Goal: Obtain resource: Obtain resource

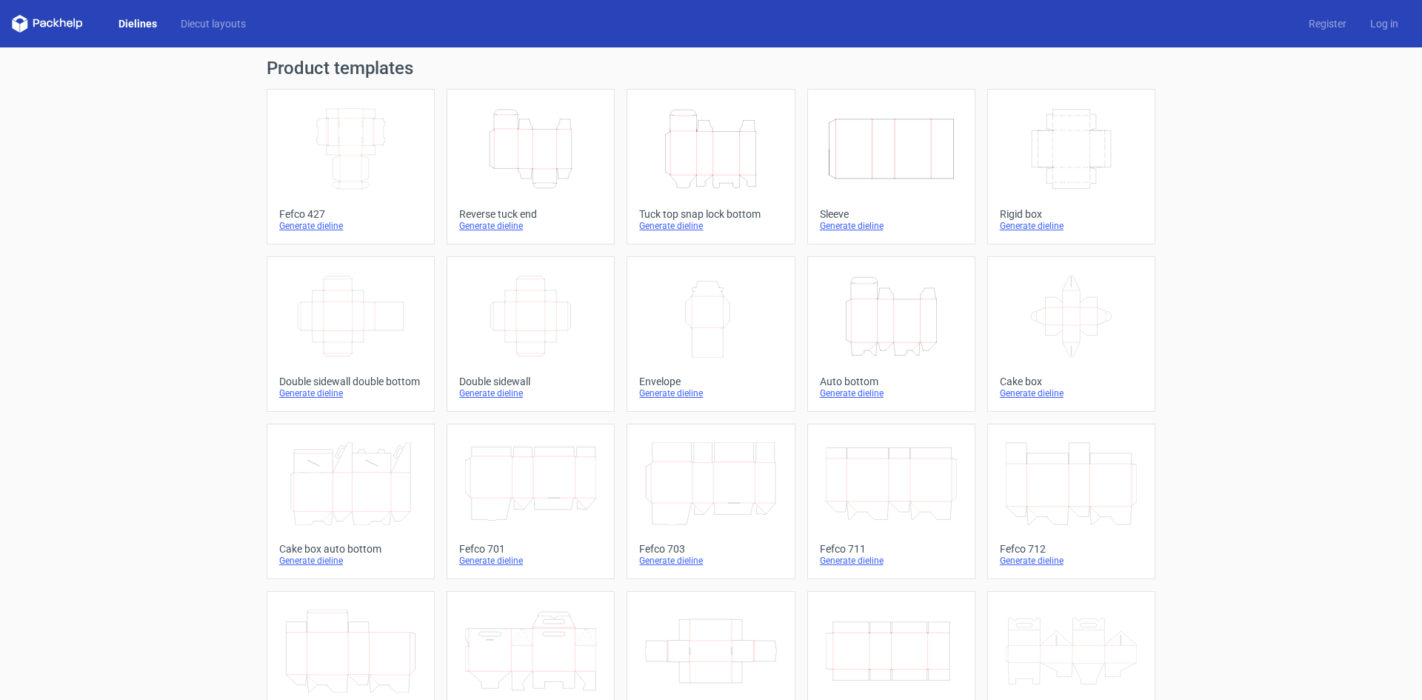
click at [701, 138] on icon "Height Depth Width" at bounding box center [710, 148] width 131 height 83
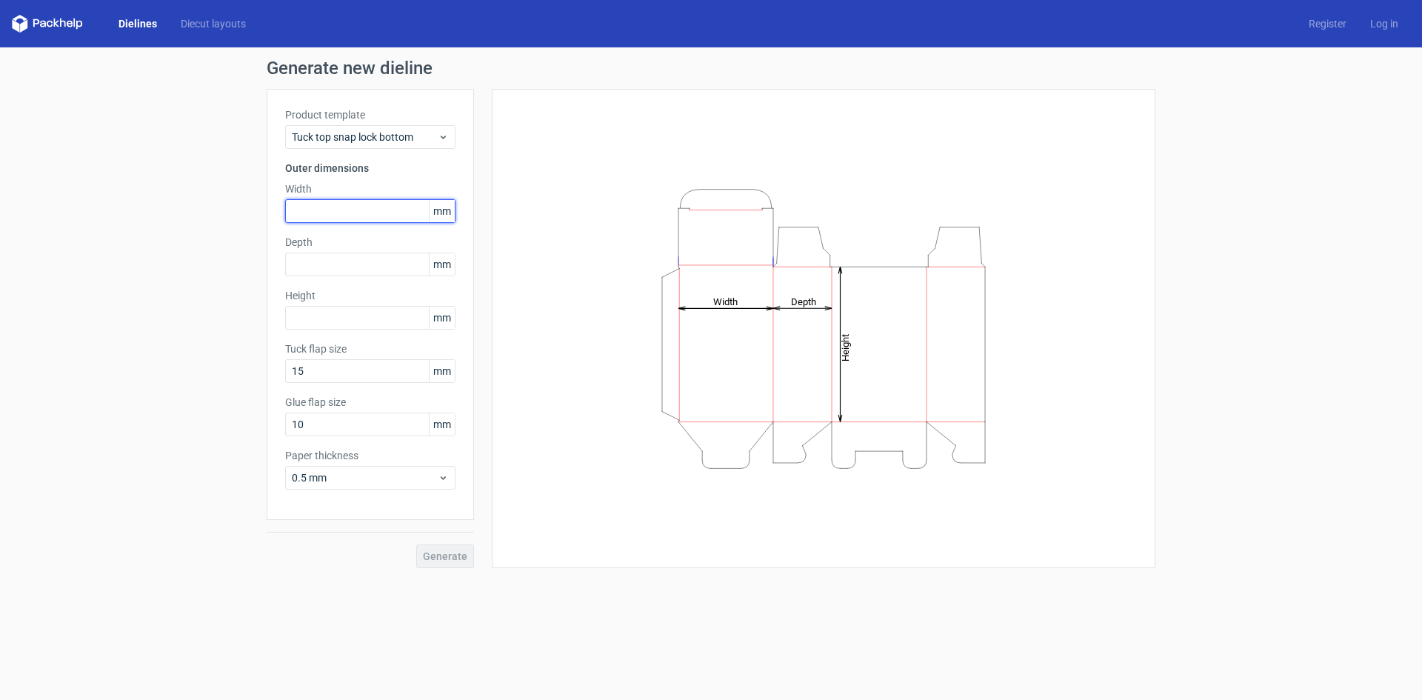
click at [329, 209] on input "text" at bounding box center [370, 211] width 170 height 24
type input "105"
click at [333, 255] on input "text" at bounding box center [370, 265] width 170 height 24
type input "95"
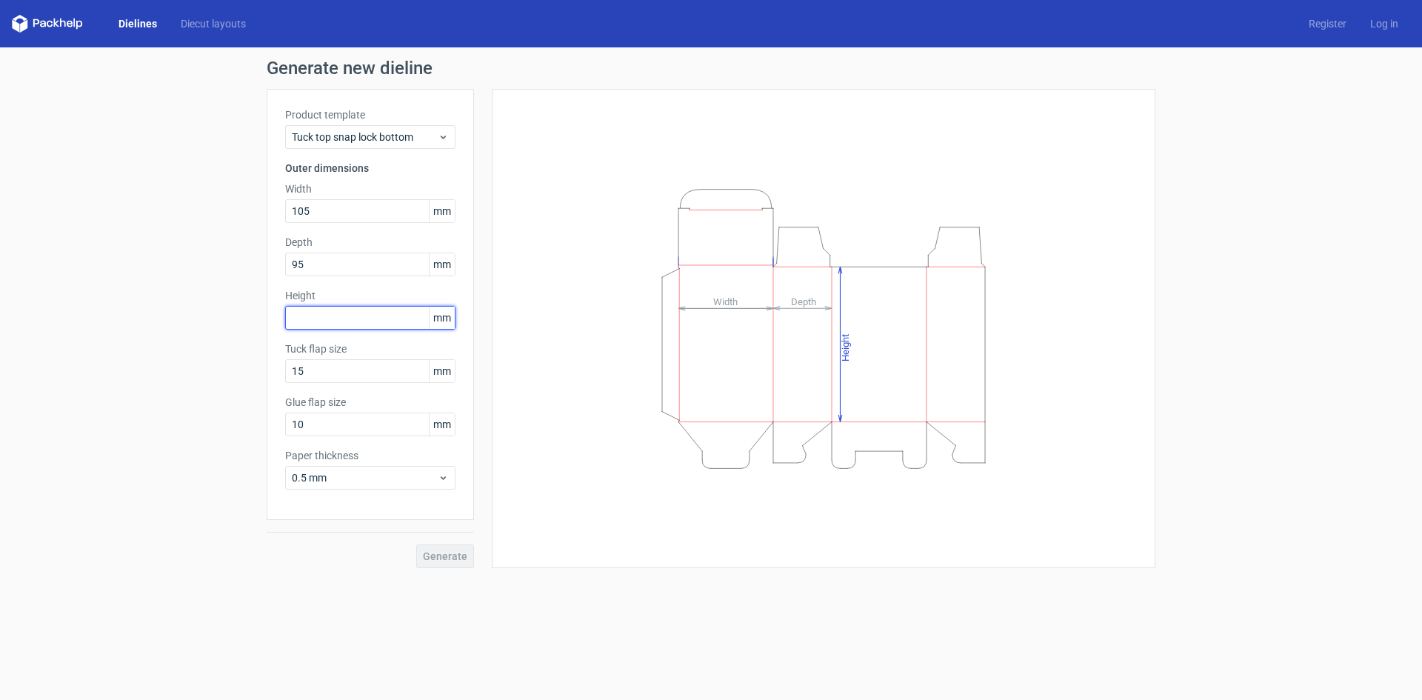
click at [335, 325] on input "text" at bounding box center [370, 318] width 170 height 24
type input "100"
click at [312, 388] on div "Product template Tuck top snap lock bottom Outer dimensions Width 105 mm Depth …" at bounding box center [370, 304] width 207 height 431
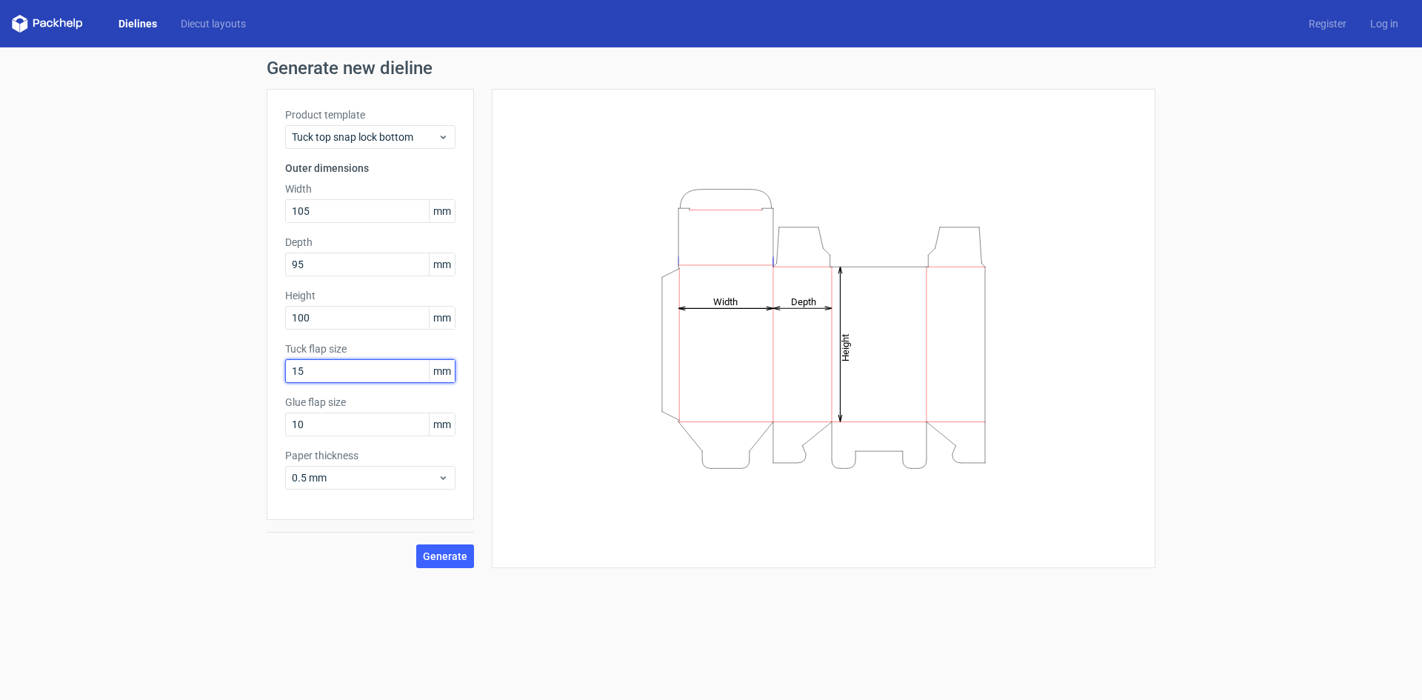
click at [321, 375] on input "15" at bounding box center [370, 371] width 170 height 24
type input "1"
type input "30"
click at [354, 508] on div "Product template Tuck top snap lock bottom Outer dimensions Width 105 mm Depth …" at bounding box center [370, 304] width 207 height 431
click at [355, 474] on span "0.5 mm" at bounding box center [365, 477] width 146 height 15
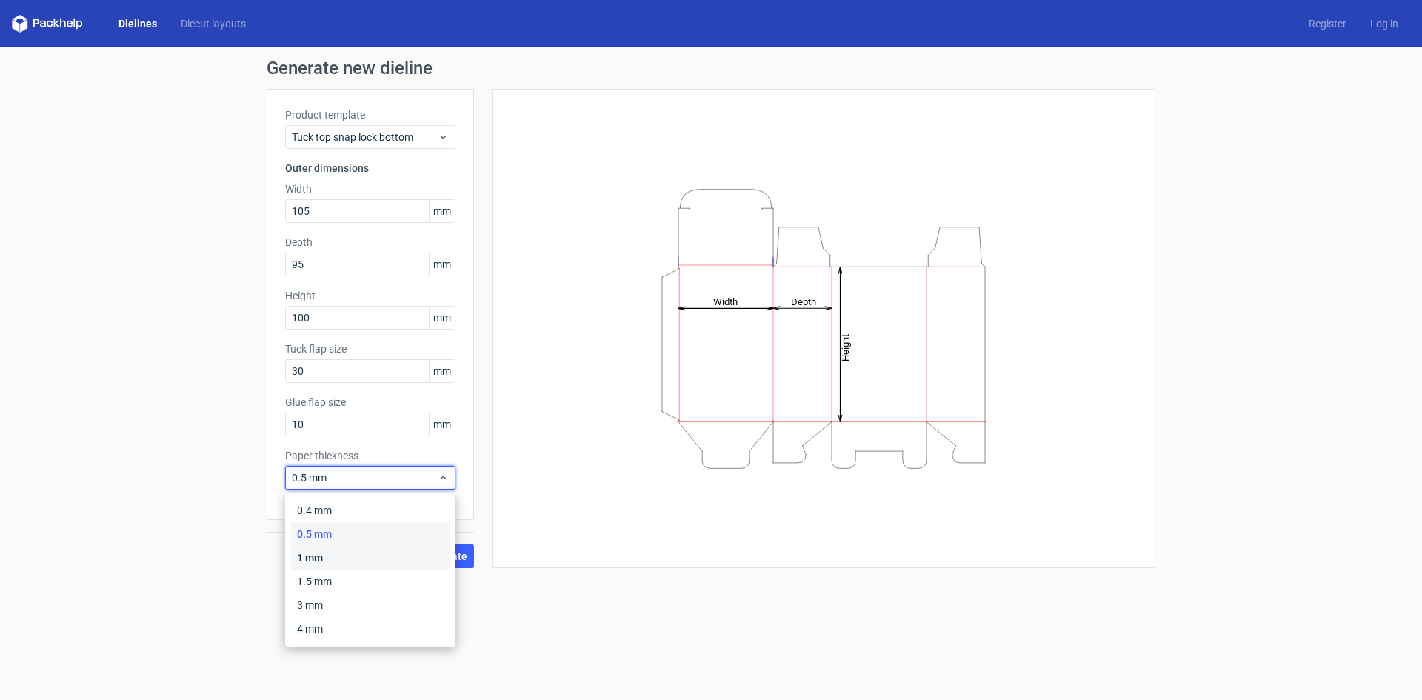
click at [322, 559] on div "1 mm" at bounding box center [370, 558] width 158 height 24
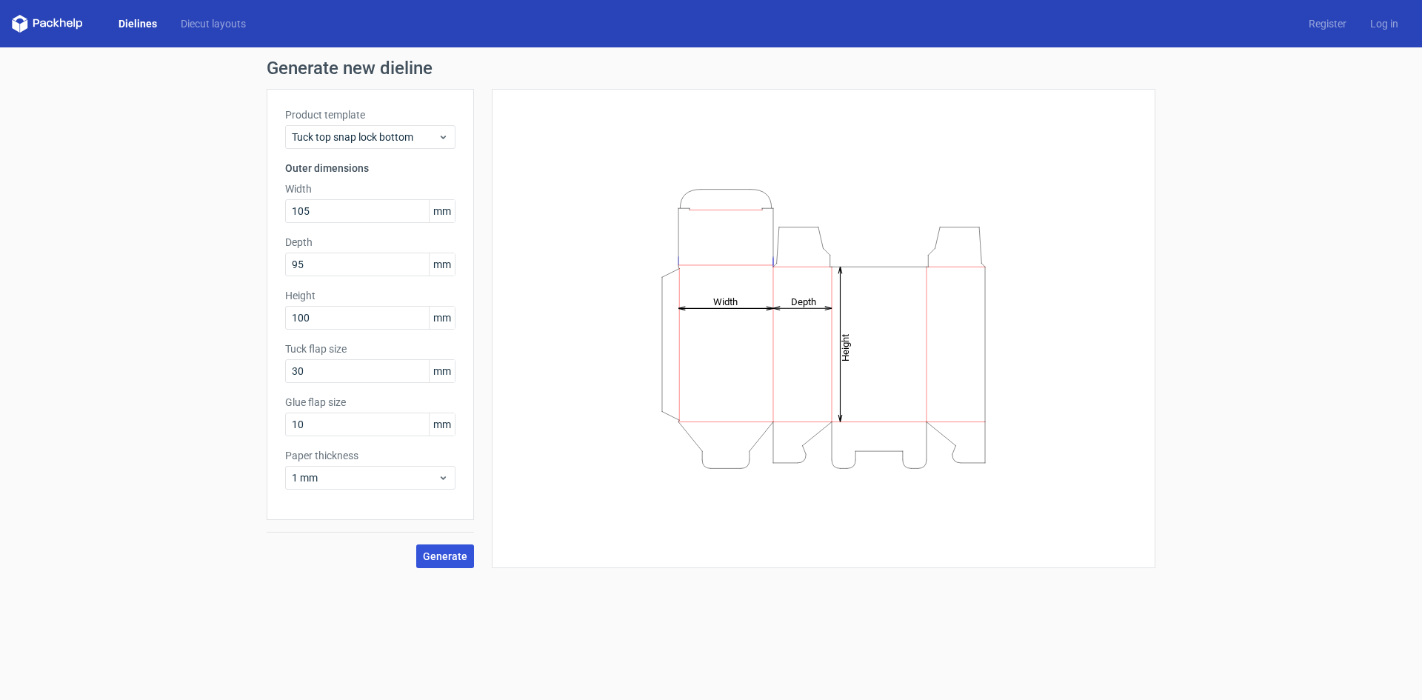
click at [470, 558] on button "Generate" at bounding box center [445, 556] width 58 height 24
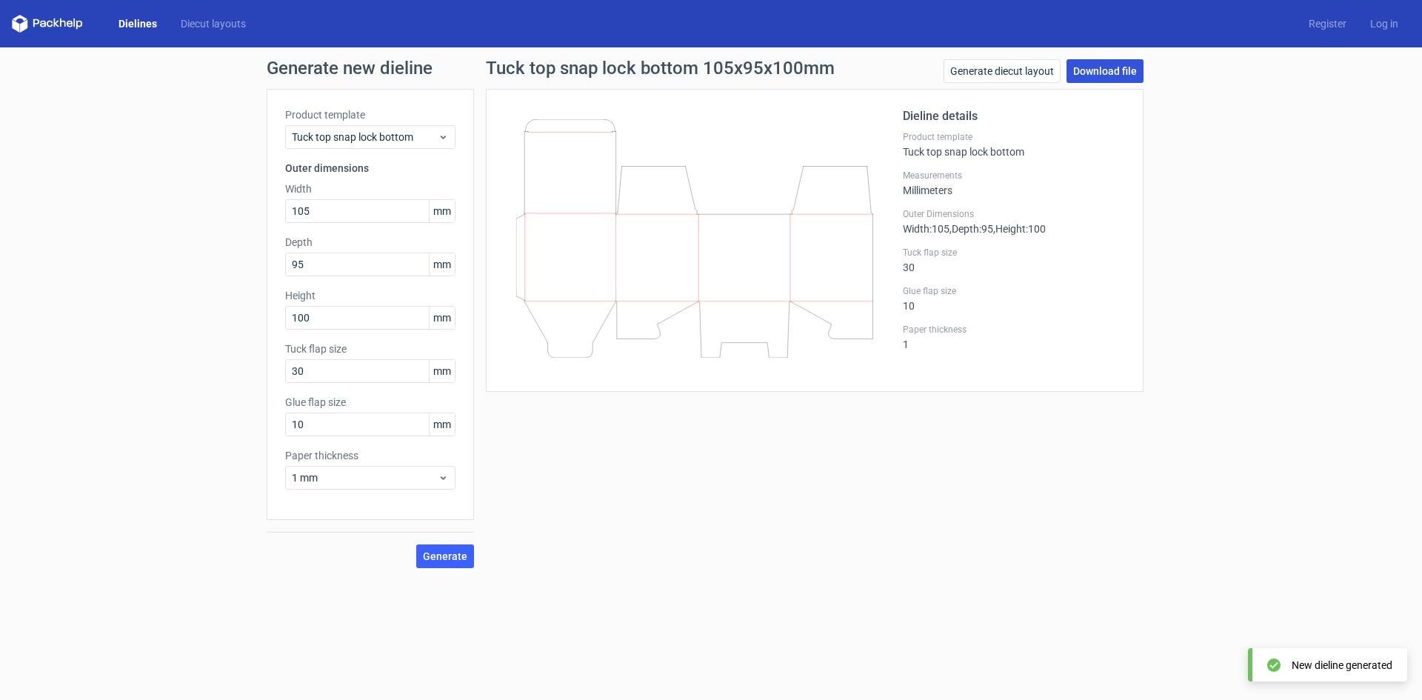
click at [1097, 67] on link "Download file" at bounding box center [1104, 71] width 77 height 24
click at [337, 256] on input "95" at bounding box center [370, 265] width 170 height 24
type input "87"
click at [335, 215] on input "105" at bounding box center [370, 211] width 170 height 24
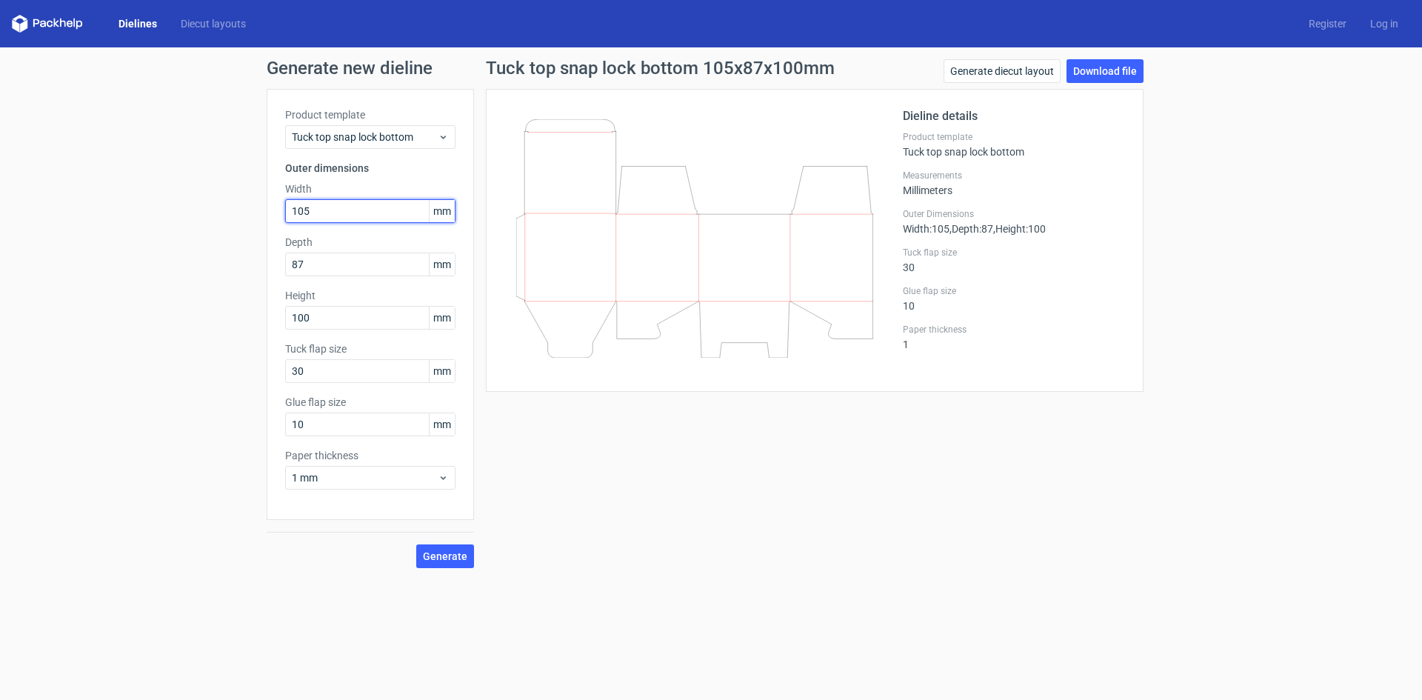
click at [335, 215] on input "105" at bounding box center [370, 211] width 170 height 24
type input "138"
click at [310, 318] on input "100" at bounding box center [370, 318] width 170 height 24
type input "107"
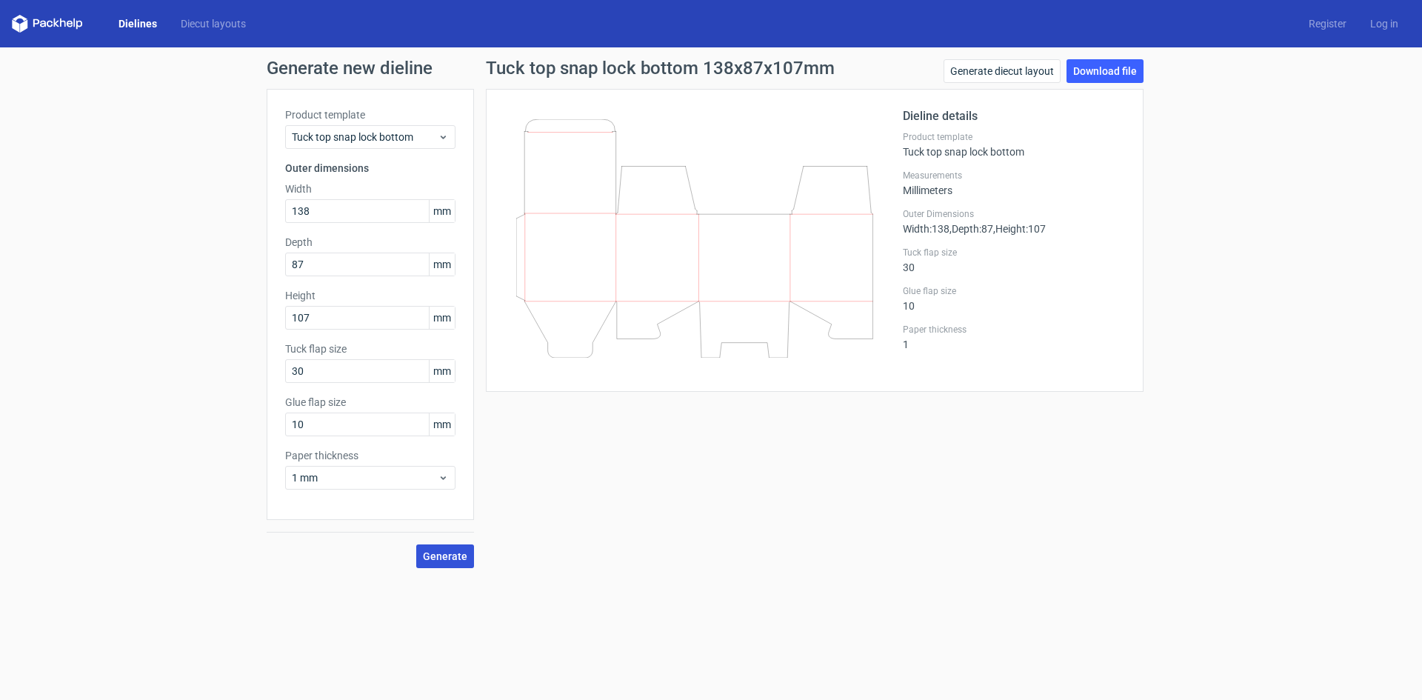
click at [457, 558] on span "Generate" at bounding box center [445, 556] width 44 height 10
click at [1110, 63] on link "Download file" at bounding box center [1104, 71] width 77 height 24
click at [348, 220] on input "138" at bounding box center [370, 211] width 170 height 24
type input "100"
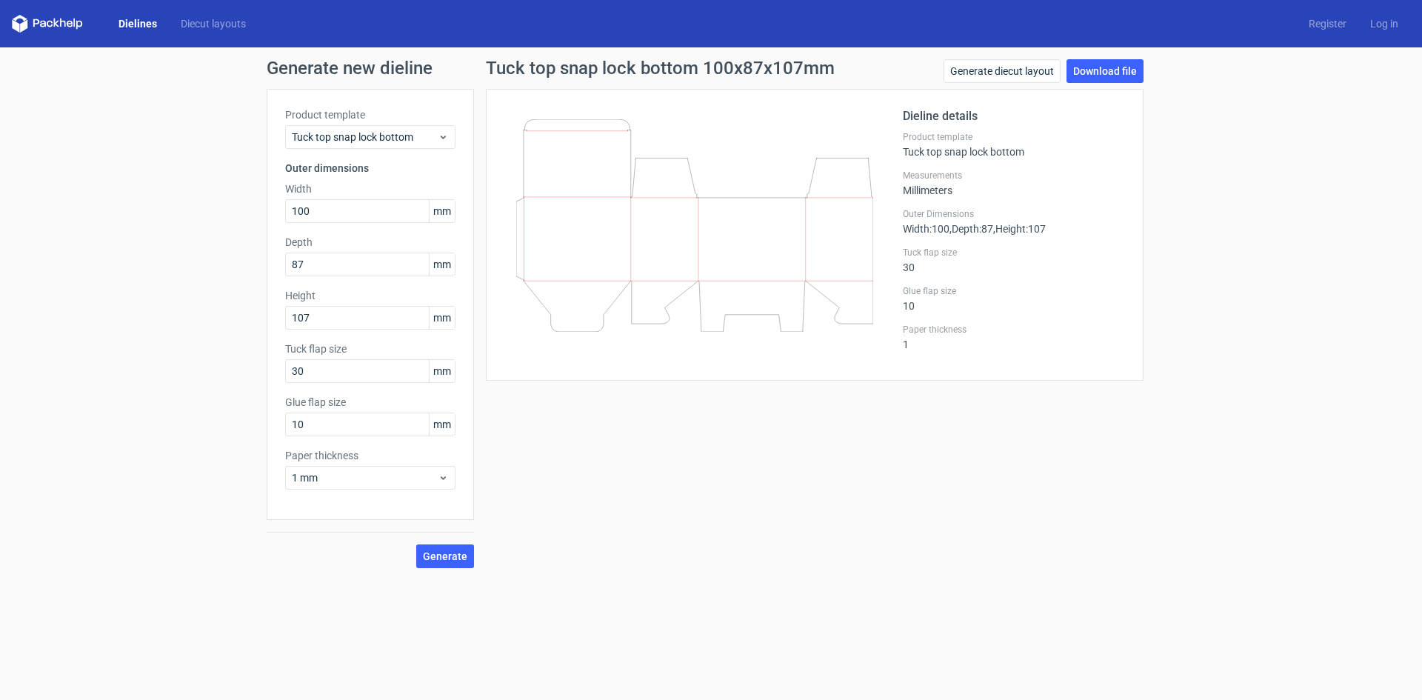
click at [319, 281] on div "Product template Tuck top snap lock bottom Outer dimensions Width 100 mm Depth …" at bounding box center [370, 304] width 207 height 431
click at [324, 272] on input "87" at bounding box center [370, 265] width 170 height 24
type input "60"
click at [352, 324] on input "107" at bounding box center [370, 318] width 170 height 24
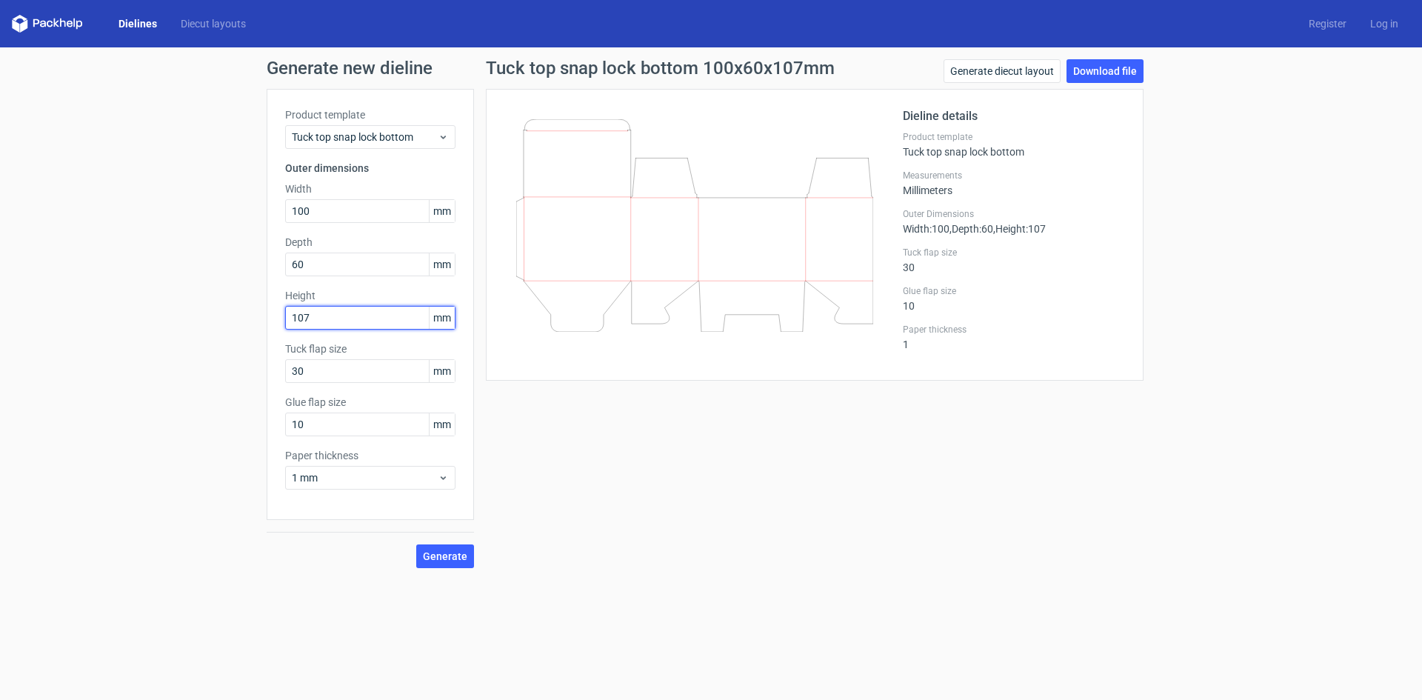
click at [352, 324] on input "107" at bounding box center [370, 318] width 170 height 24
type input "100"
click at [450, 557] on span "Generate" at bounding box center [445, 556] width 44 height 10
click at [1089, 78] on link "Download file" at bounding box center [1104, 71] width 77 height 24
click at [331, 204] on input "100" at bounding box center [370, 211] width 170 height 24
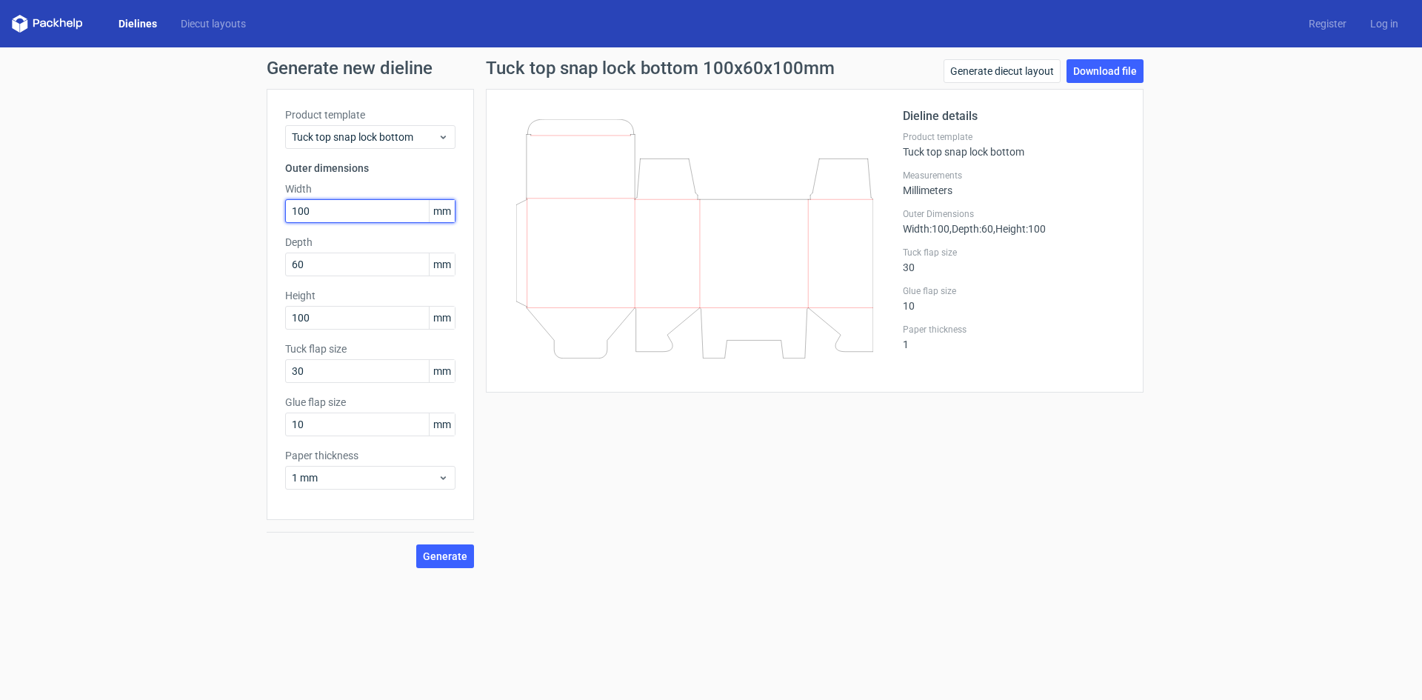
click at [331, 204] on input "100" at bounding box center [370, 211] width 170 height 24
type input "58"
click at [312, 257] on input "60" at bounding box center [370, 265] width 170 height 24
type input "58"
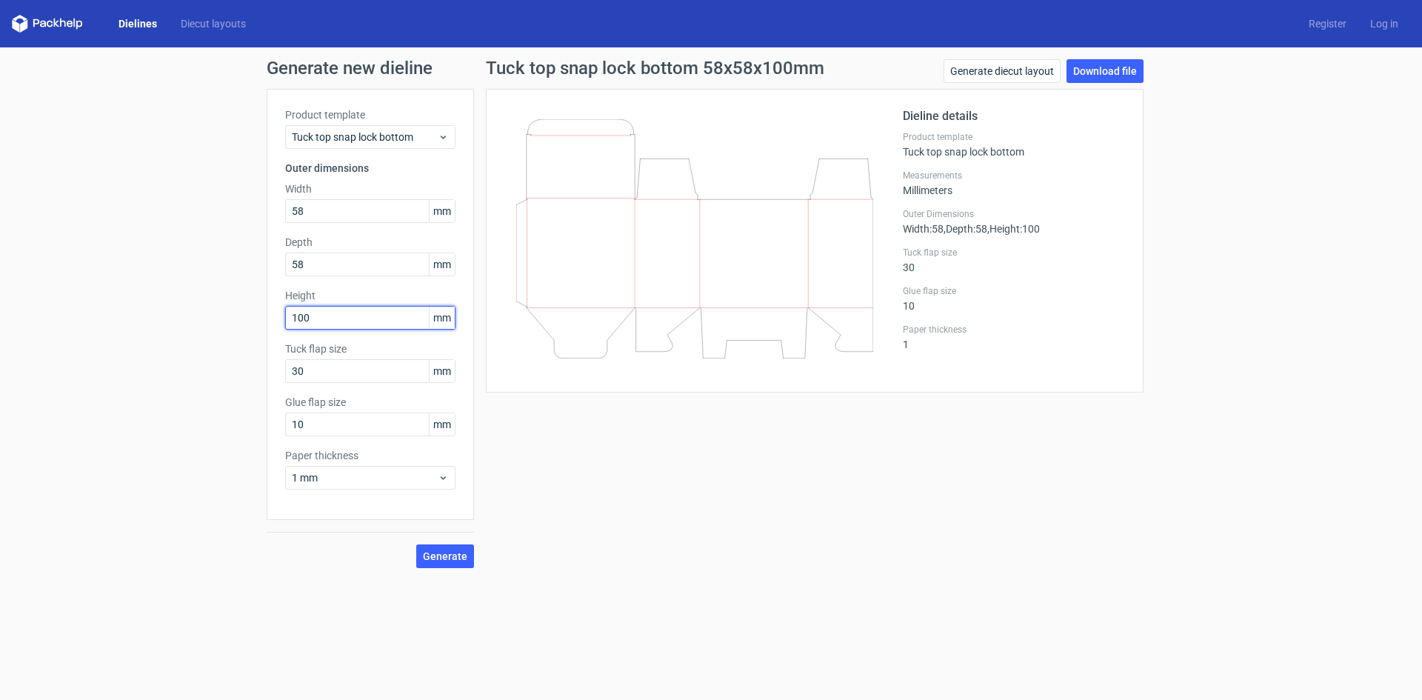
click at [332, 327] on input "100" at bounding box center [370, 318] width 170 height 24
type input "388"
click at [329, 361] on input "30" at bounding box center [370, 371] width 170 height 24
click at [458, 556] on span "Generate" at bounding box center [445, 556] width 44 height 10
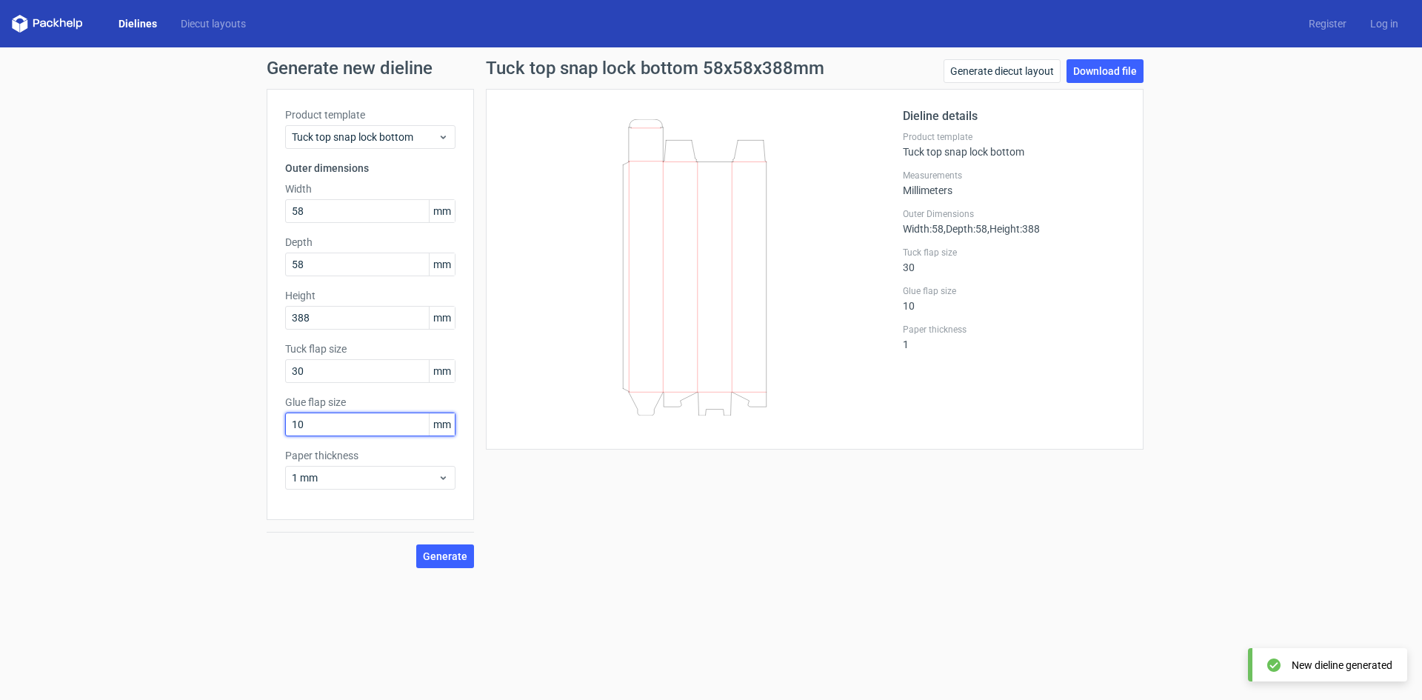
click at [307, 419] on input "10" at bounding box center [370, 424] width 170 height 24
type input "20"
click at [447, 551] on span "Generate" at bounding box center [445, 556] width 44 height 10
click at [1117, 78] on link "Download file" at bounding box center [1104, 71] width 77 height 24
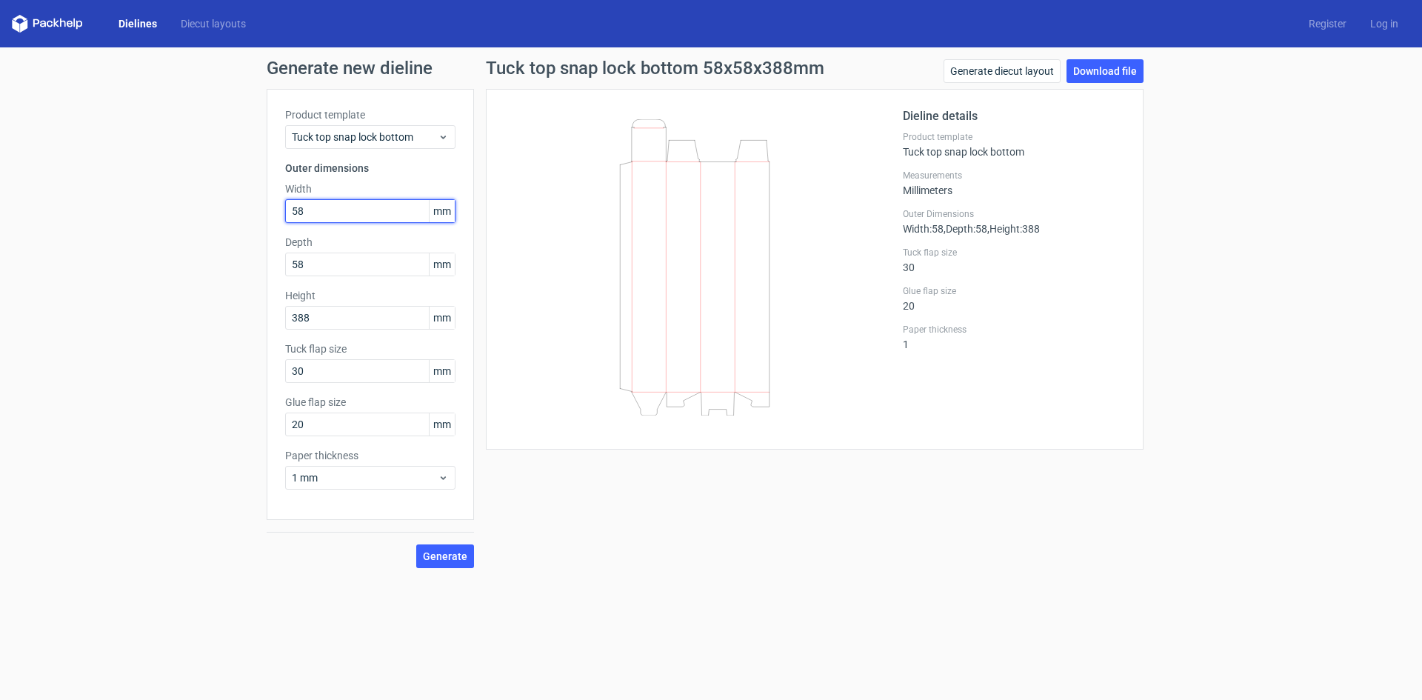
click at [327, 222] on input "58" at bounding box center [370, 211] width 170 height 24
click at [329, 219] on input "58" at bounding box center [370, 211] width 170 height 24
type input "90"
click at [301, 260] on input "58" at bounding box center [370, 265] width 170 height 24
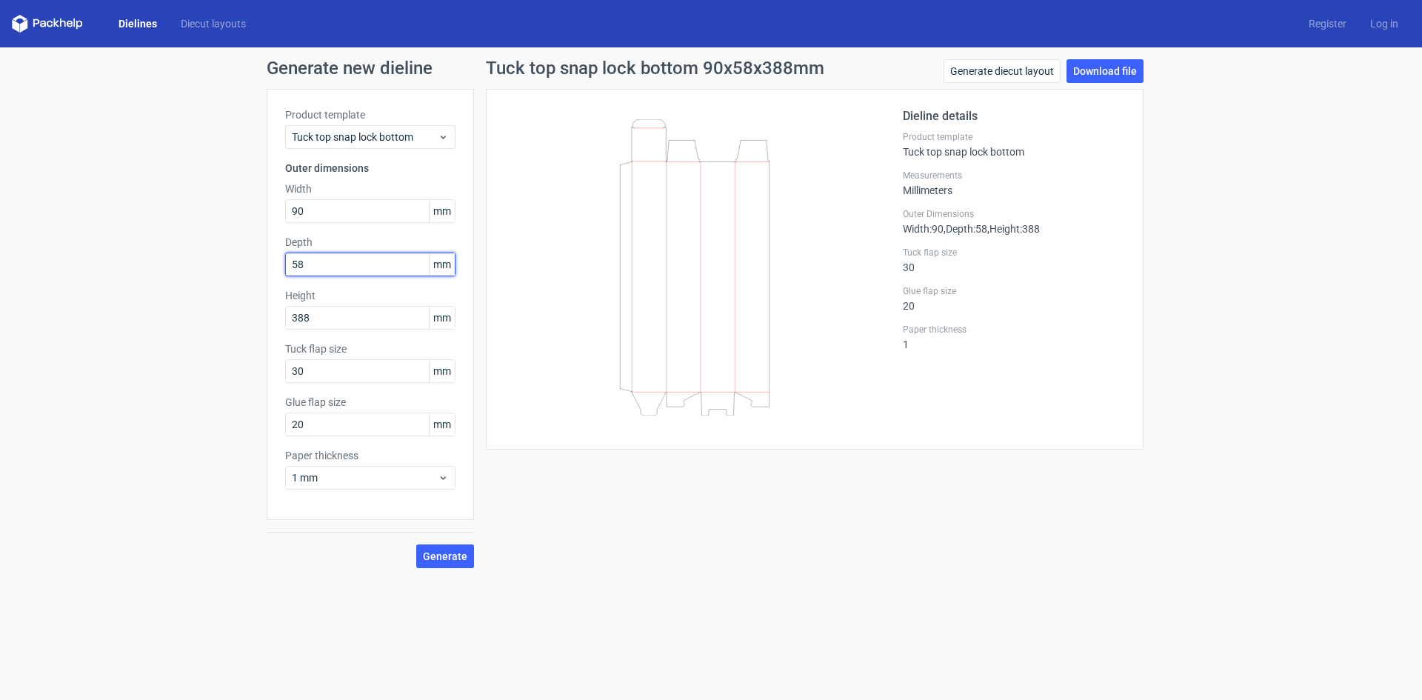
click at [301, 260] on input "58" at bounding box center [370, 265] width 170 height 24
type input "48"
click at [310, 320] on input "388" at bounding box center [370, 318] width 170 height 24
type input "268"
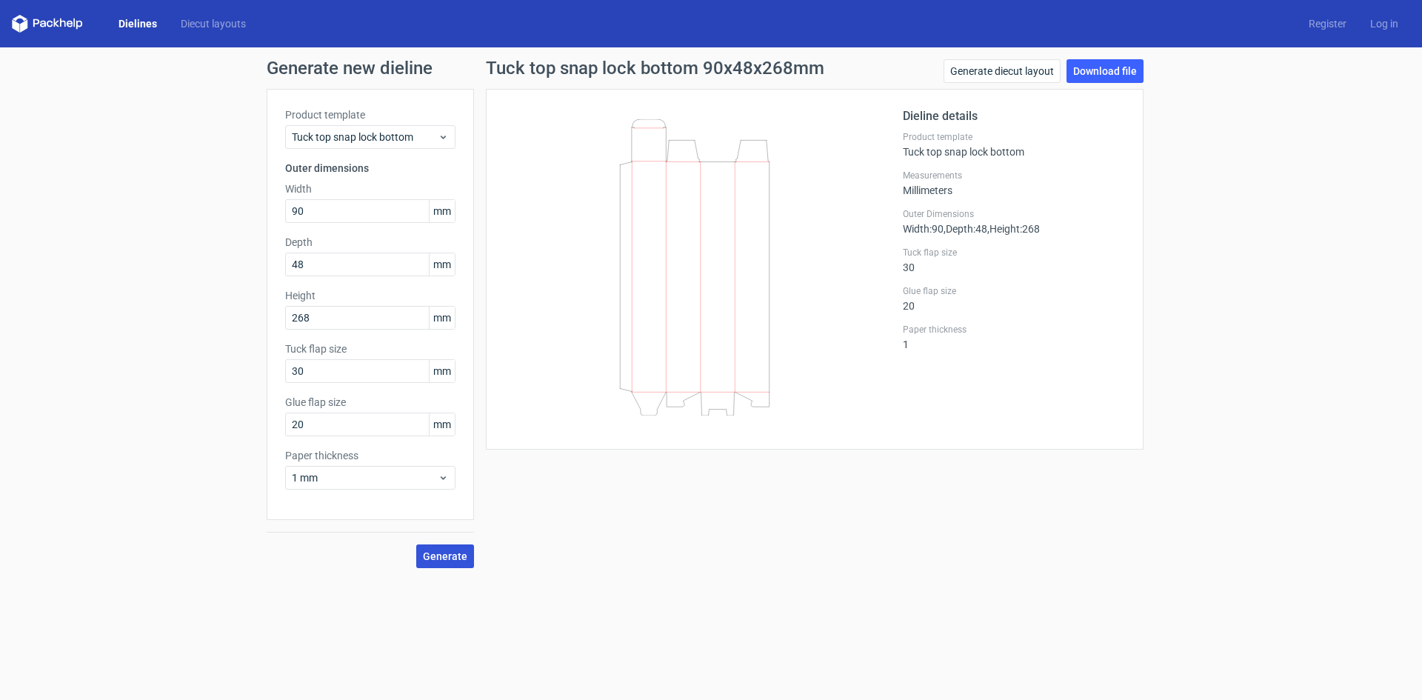
click at [450, 558] on span "Generate" at bounding box center [445, 556] width 44 height 10
click at [1085, 76] on link "Download file" at bounding box center [1104, 71] width 77 height 24
click at [321, 212] on input "90" at bounding box center [370, 211] width 170 height 24
type input "78"
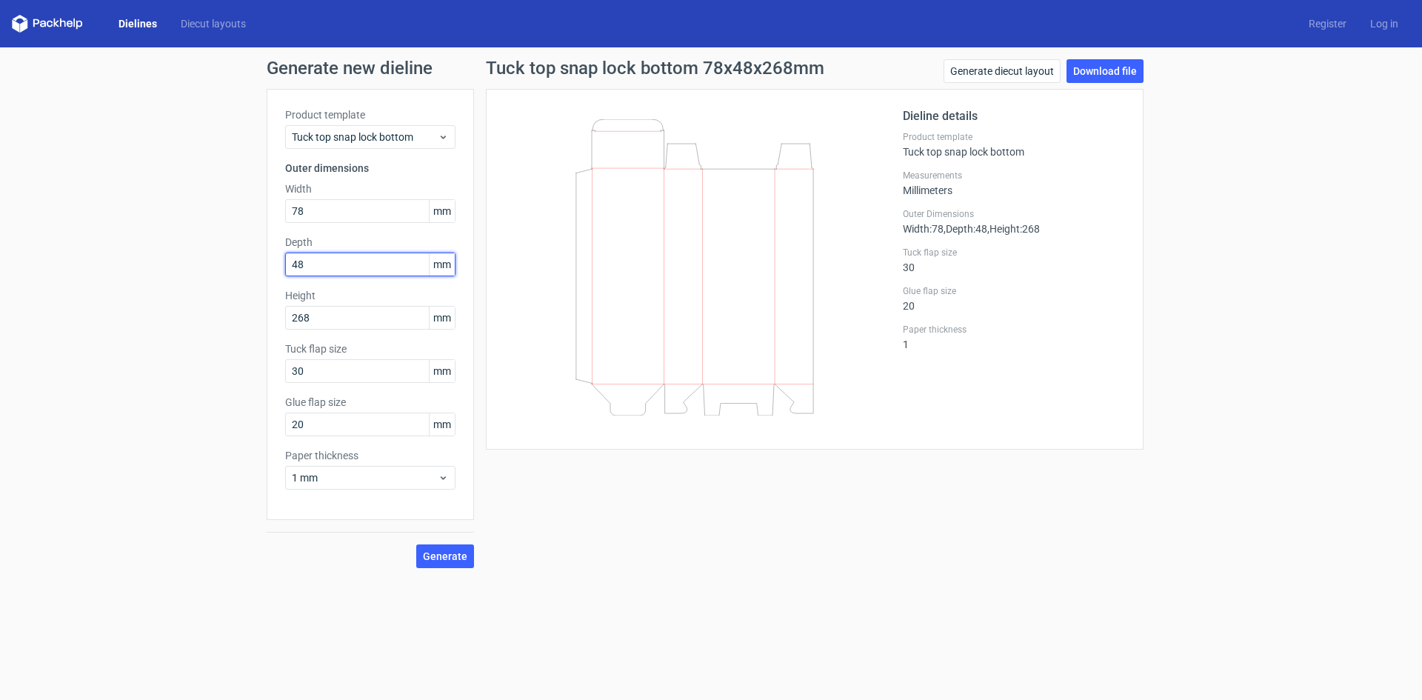
click at [327, 259] on input "48" at bounding box center [370, 265] width 170 height 24
type input "67"
click at [320, 318] on input "268" at bounding box center [370, 318] width 170 height 24
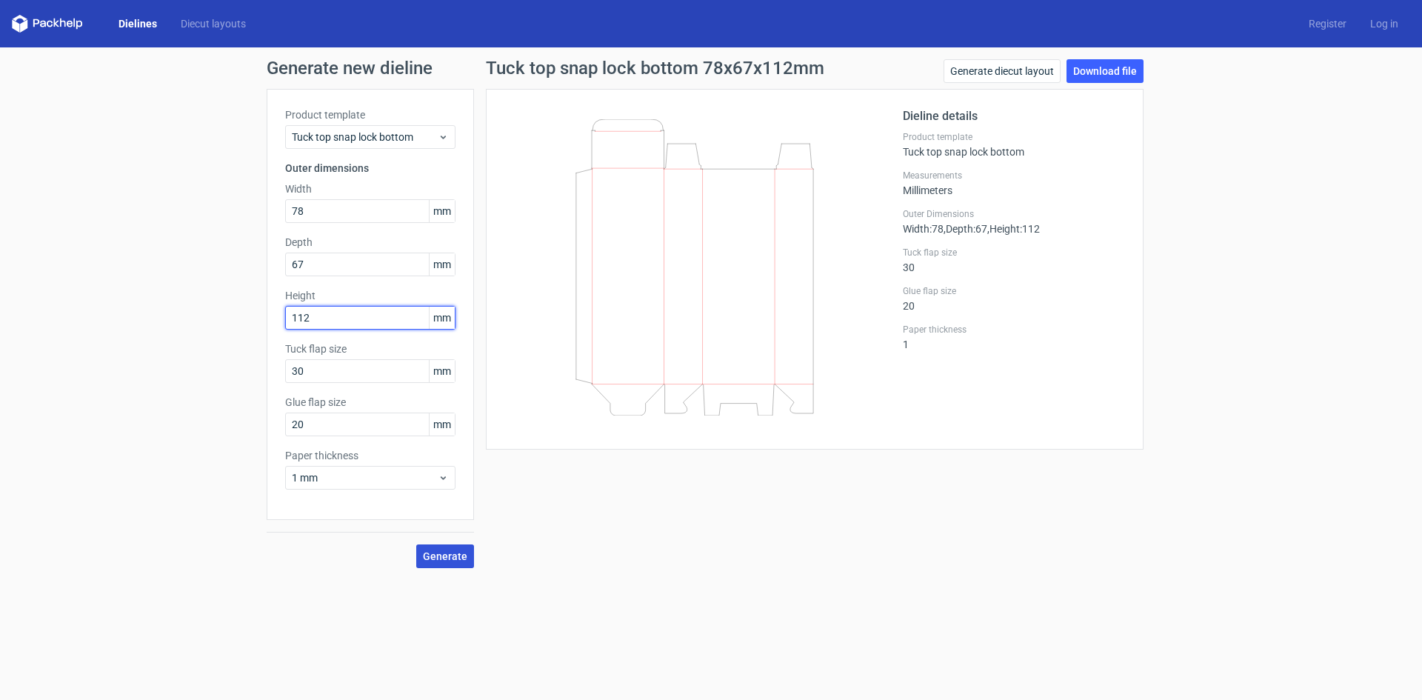
type input "112"
click at [461, 545] on button "Generate" at bounding box center [445, 556] width 58 height 24
click at [1129, 69] on link "Download file" at bounding box center [1104, 71] width 77 height 24
click at [346, 218] on input "78" at bounding box center [370, 211] width 170 height 24
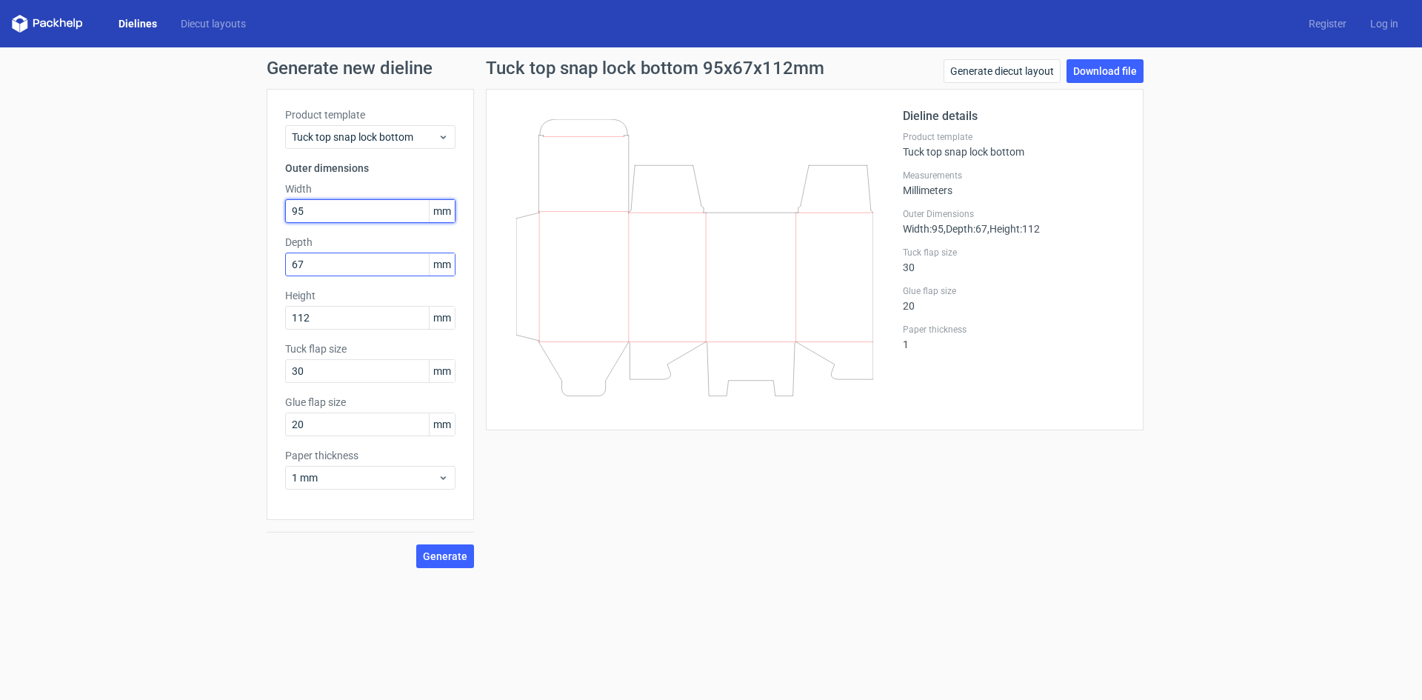
type input "95"
click at [342, 264] on input "67" at bounding box center [370, 265] width 170 height 24
type input "50"
click at [381, 327] on input "112" at bounding box center [370, 318] width 170 height 24
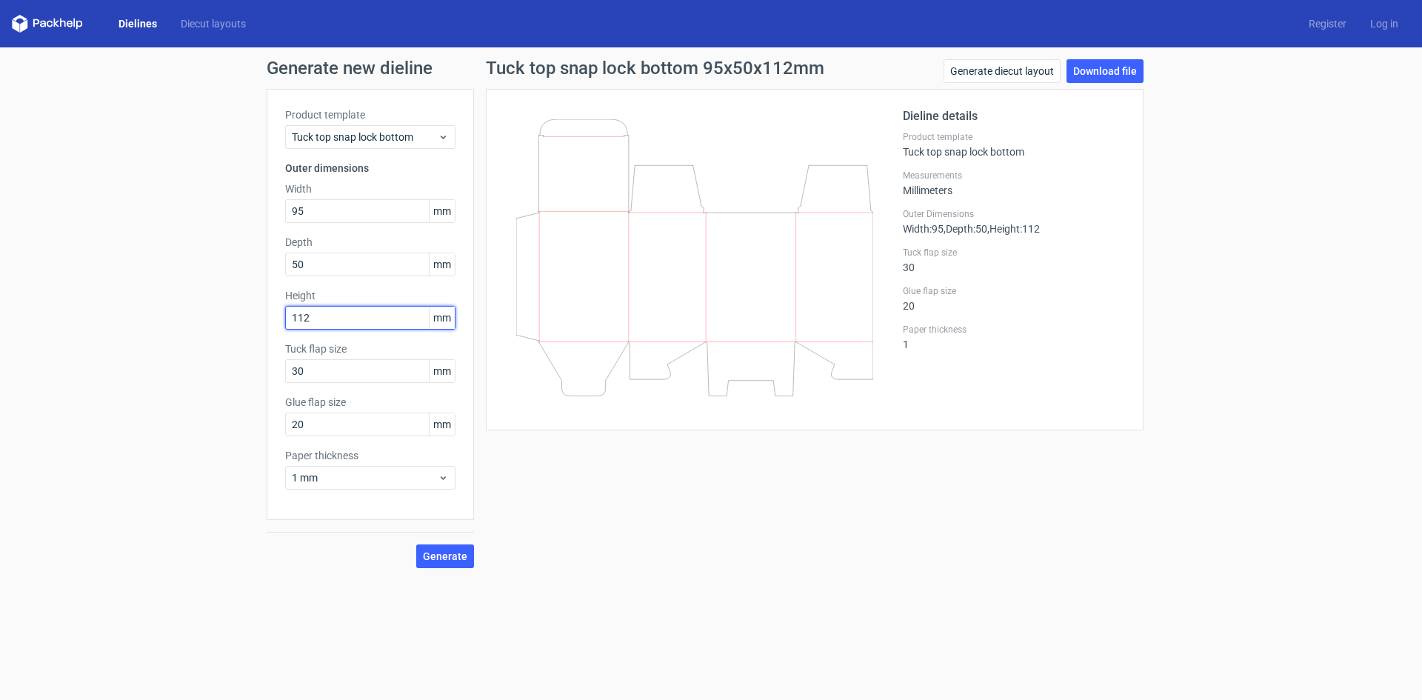
click at [381, 327] on input "112" at bounding box center [370, 318] width 170 height 24
type input "160"
click at [445, 557] on span "Generate" at bounding box center [445, 556] width 44 height 10
click at [1117, 56] on div "Generate new dieline Product template Tuck top snap lock bottom Outer dimension…" at bounding box center [711, 313] width 1422 height 532
click at [1111, 64] on link "Download file" at bounding box center [1104, 71] width 77 height 24
